Goal: Information Seeking & Learning: Learn about a topic

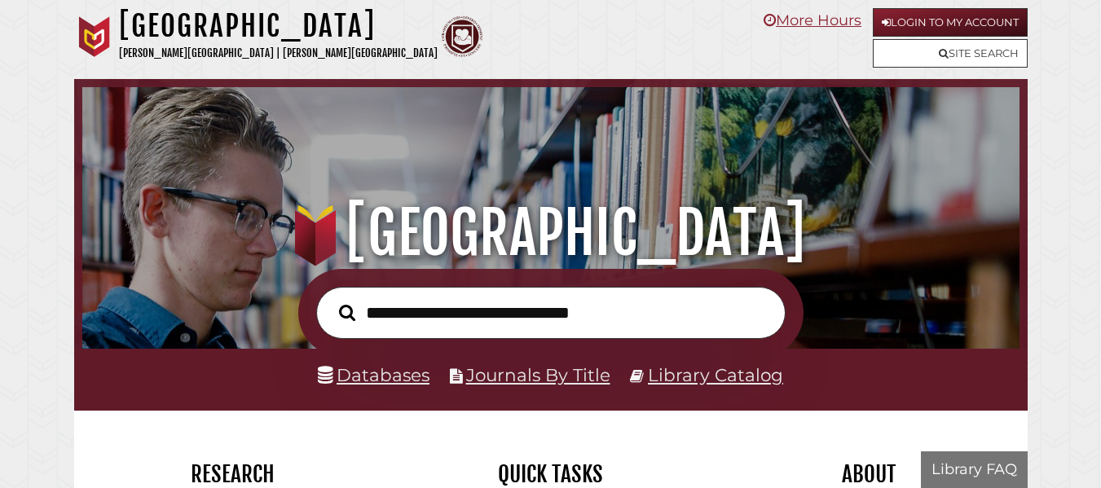
scroll to position [310, 929]
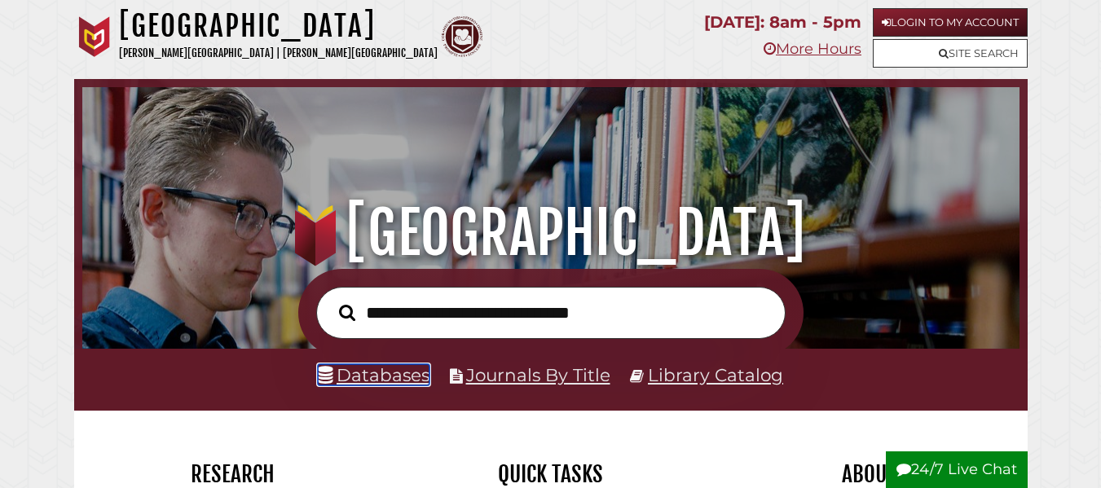
click at [383, 377] on link "Databases" at bounding box center [374, 374] width 112 height 21
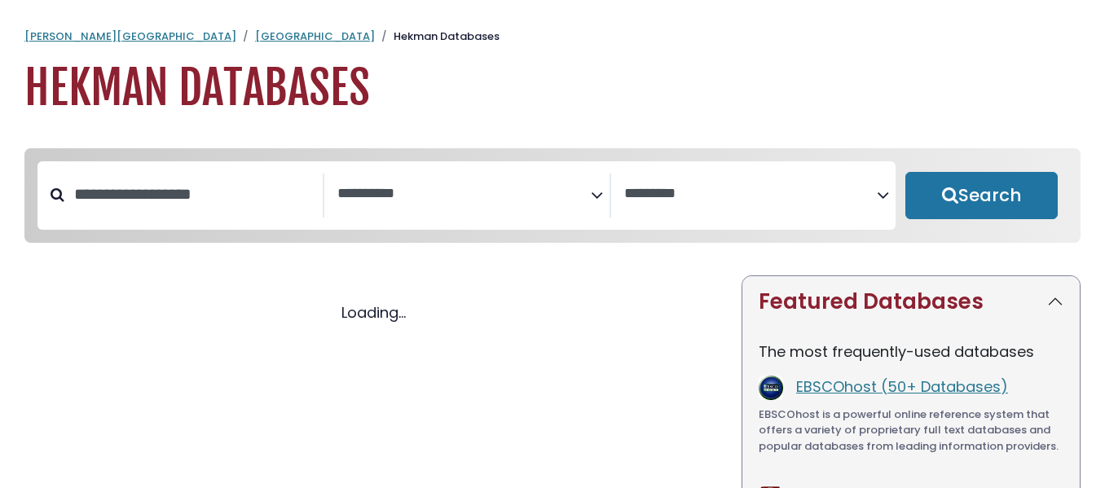
select select "Database Subject Filter"
select select "Database Vendors Filter"
select select "Database Subject Filter"
select select "Database Vendors Filter"
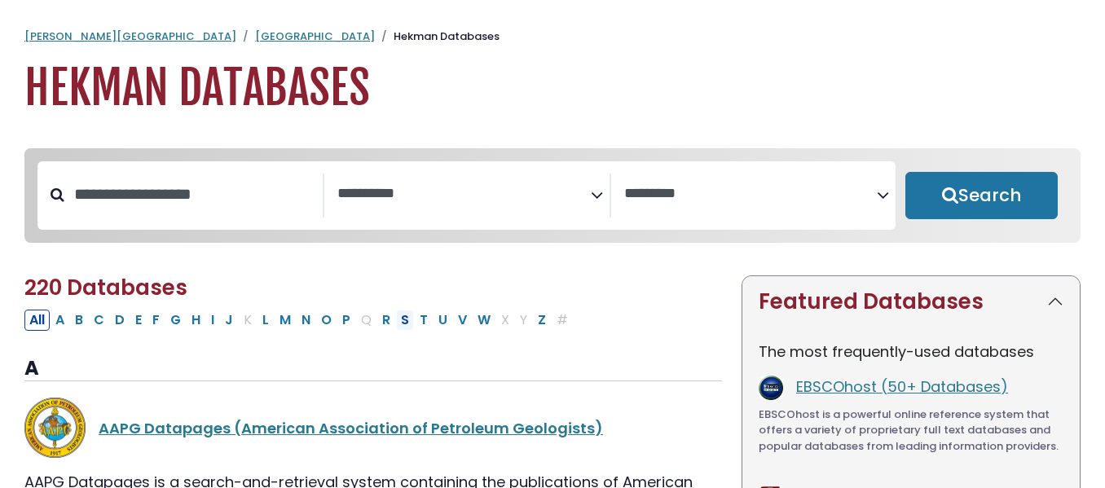
click at [403, 323] on button "S" at bounding box center [405, 320] width 18 height 21
select select "Database Subject Filter"
select select "Database Vendors Filter"
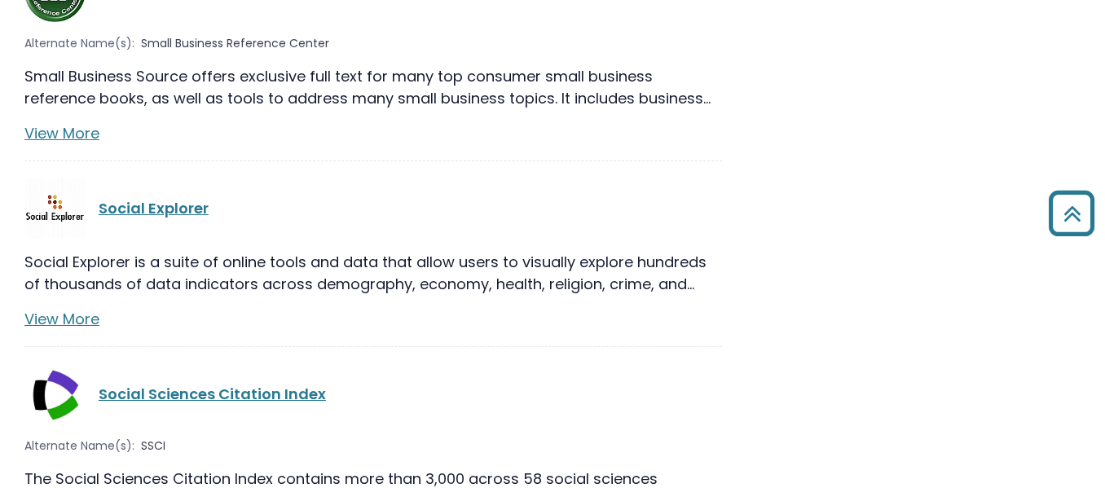
scroll to position [1756, 0]
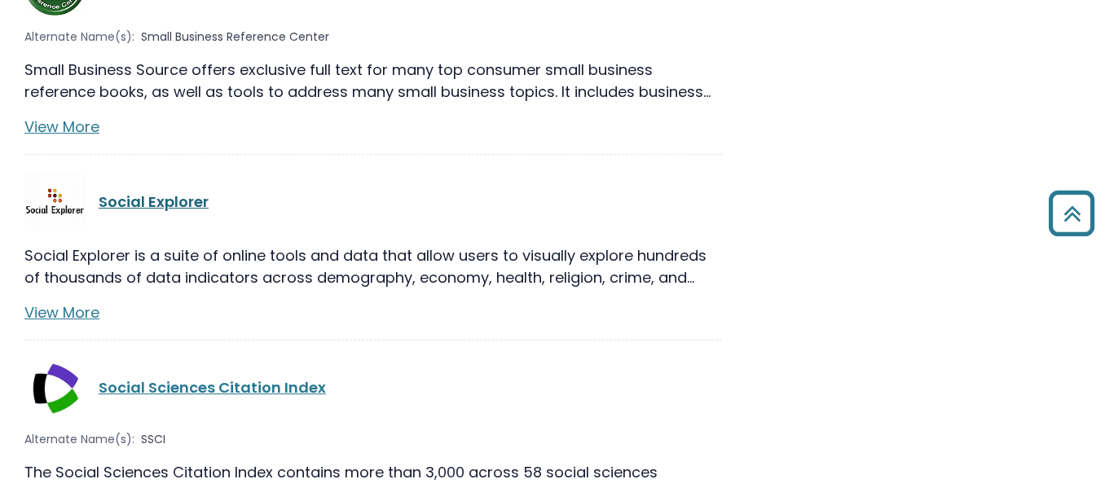
click at [166, 200] on link "Social Explorer" at bounding box center [154, 201] width 110 height 20
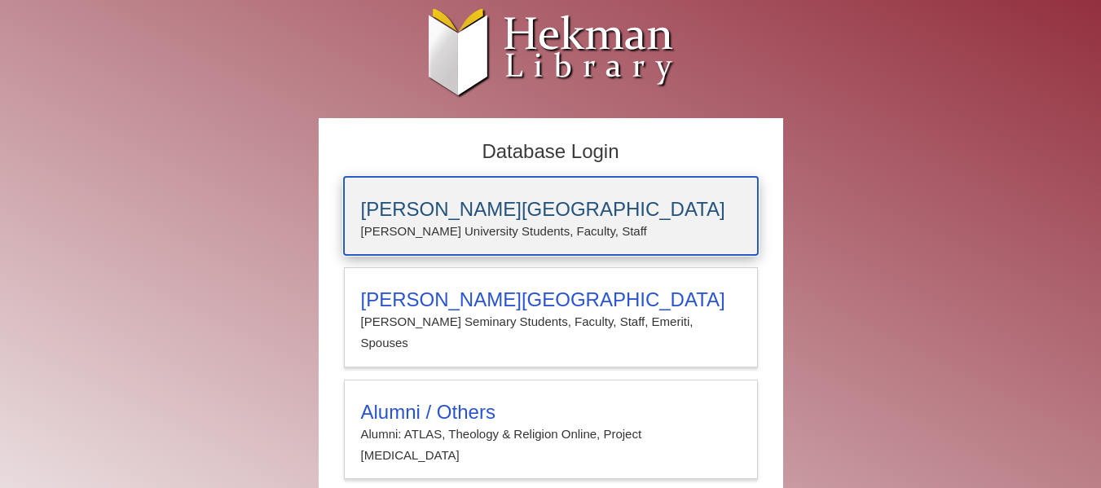
click at [447, 226] on p "Calvin University Students, Faculty, Staff" at bounding box center [551, 231] width 380 height 21
